Goal: Transaction & Acquisition: Subscribe to service/newsletter

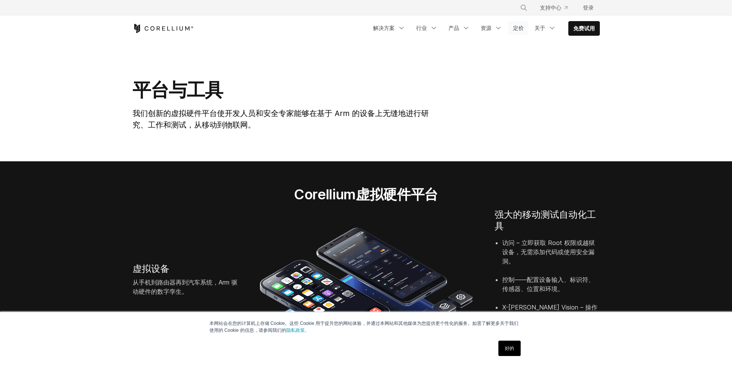
click at [521, 28] on font "定价" at bounding box center [518, 28] width 11 height 7
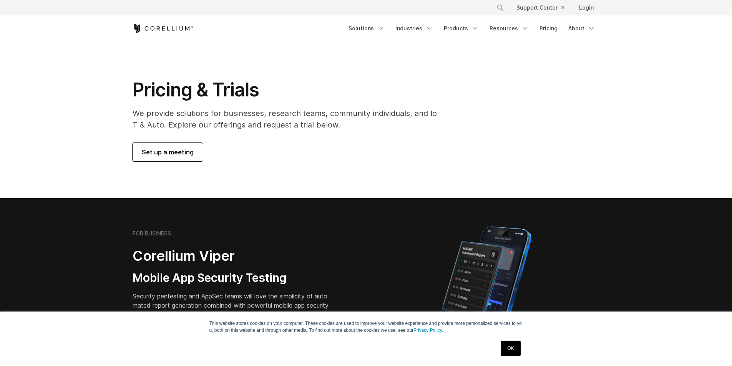
click at [554, 32] on link "Pricing" at bounding box center [548, 29] width 27 height 14
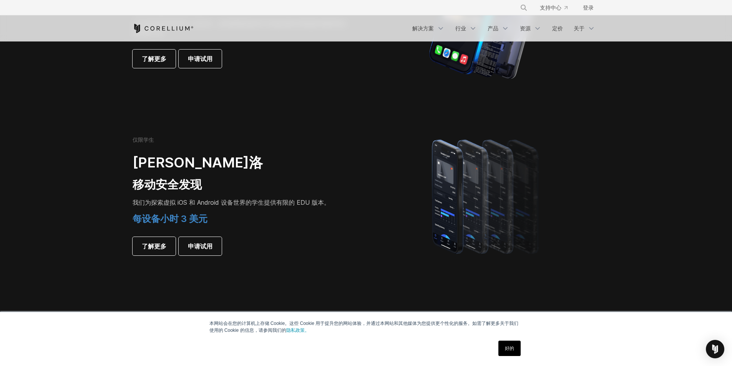
scroll to position [653, 0]
